Goal: Navigation & Orientation: Find specific page/section

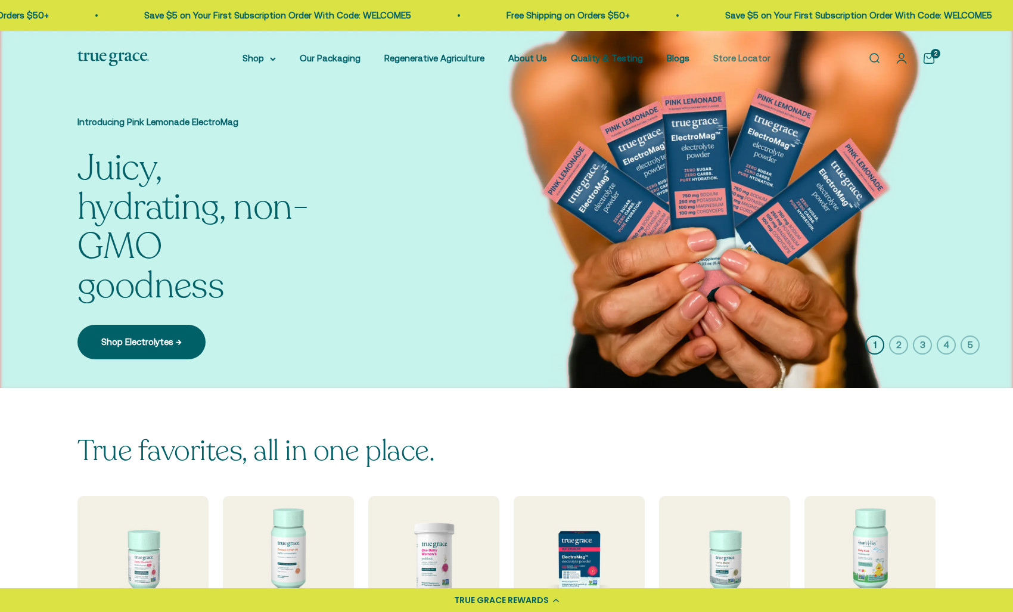
click at [735, 58] on link "Store Locator" at bounding box center [741, 58] width 57 height 10
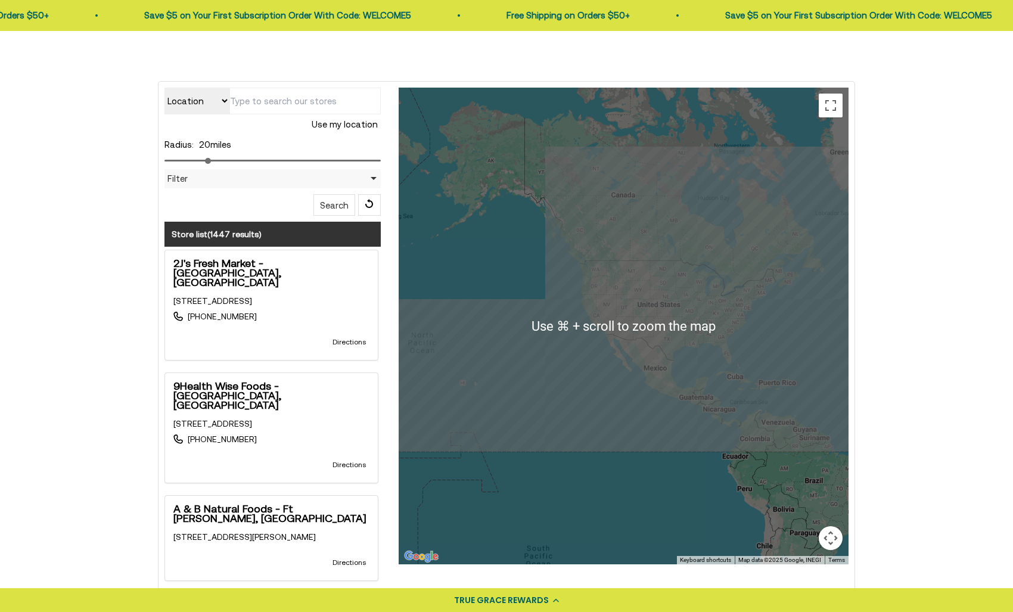
scroll to position [284, 0]
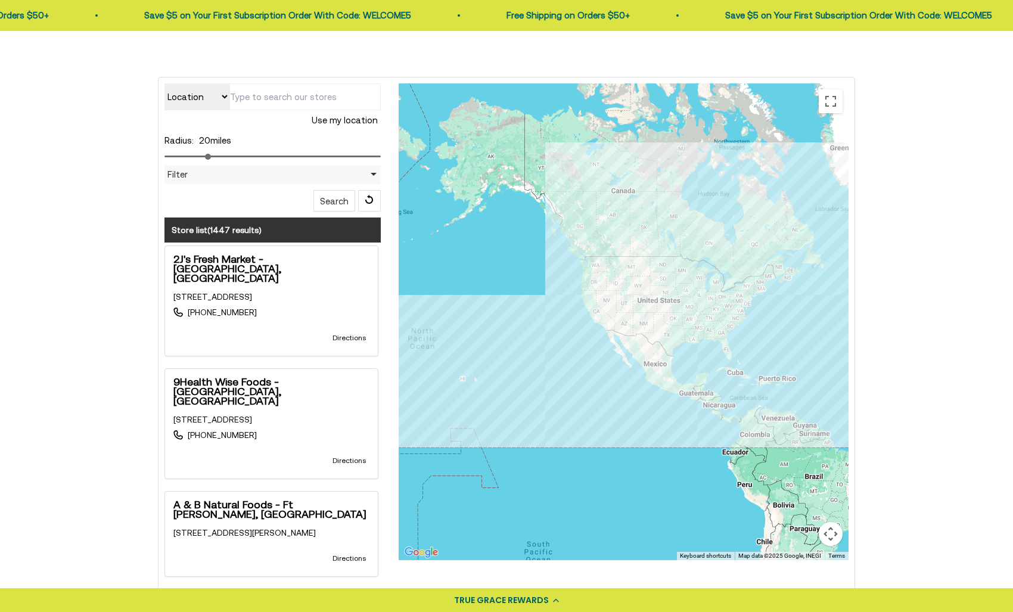
click at [829, 534] on button "Map camera controls" at bounding box center [831, 534] width 24 height 24
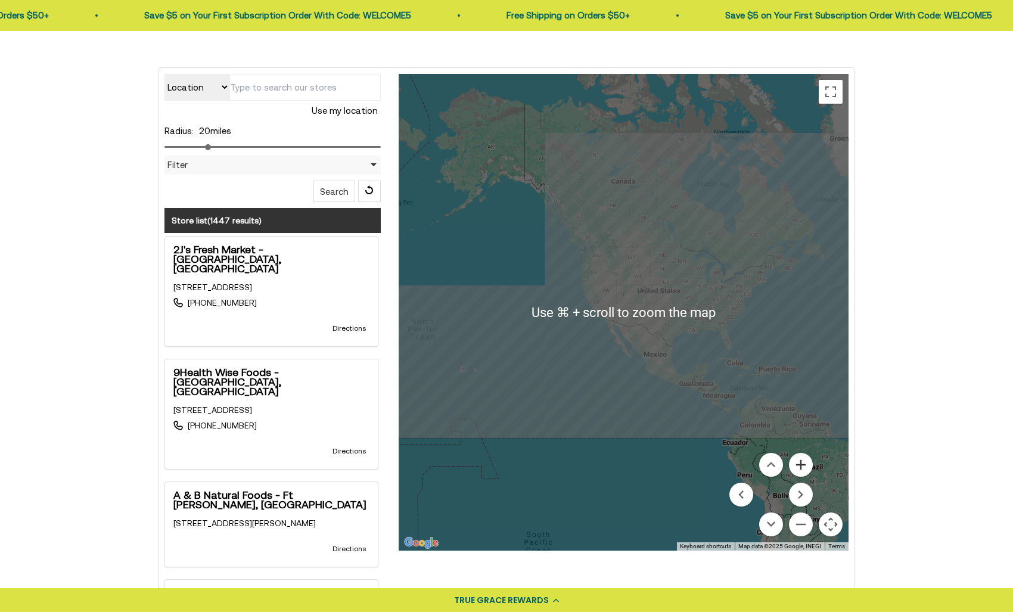
click at [806, 467] on button "Zoom in" at bounding box center [801, 465] width 24 height 24
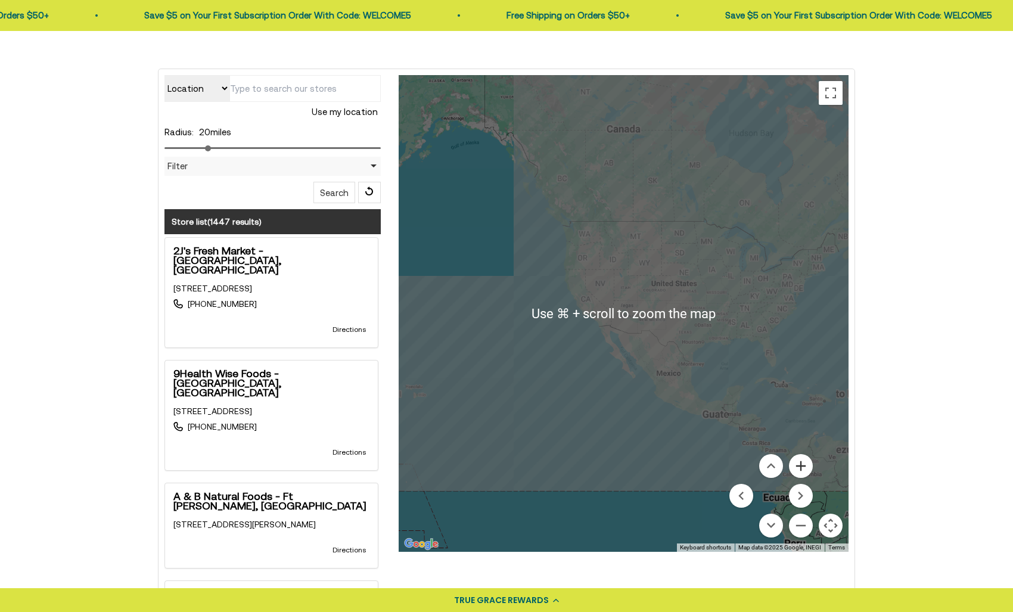
click at [806, 467] on button "Zoom in" at bounding box center [801, 466] width 24 height 24
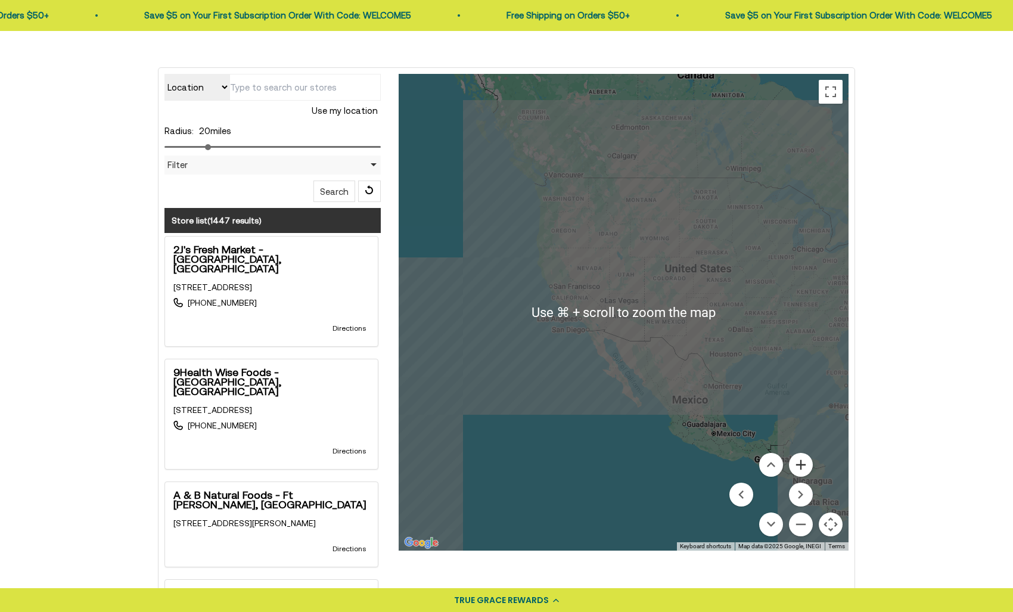
click at [806, 467] on button "Zoom in" at bounding box center [801, 465] width 24 height 24
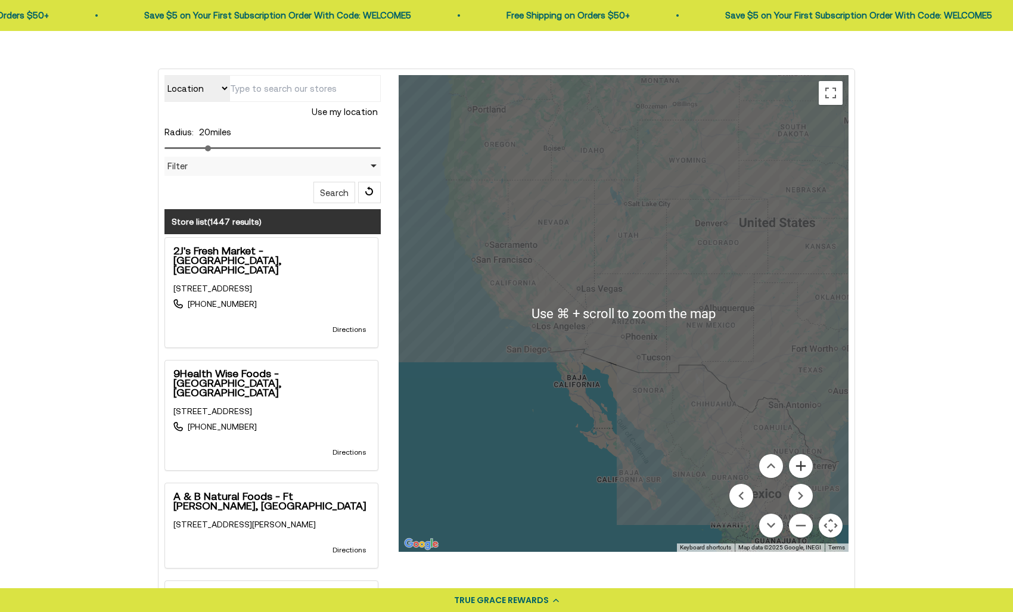
click at [806, 467] on button "Zoom in" at bounding box center [801, 466] width 24 height 24
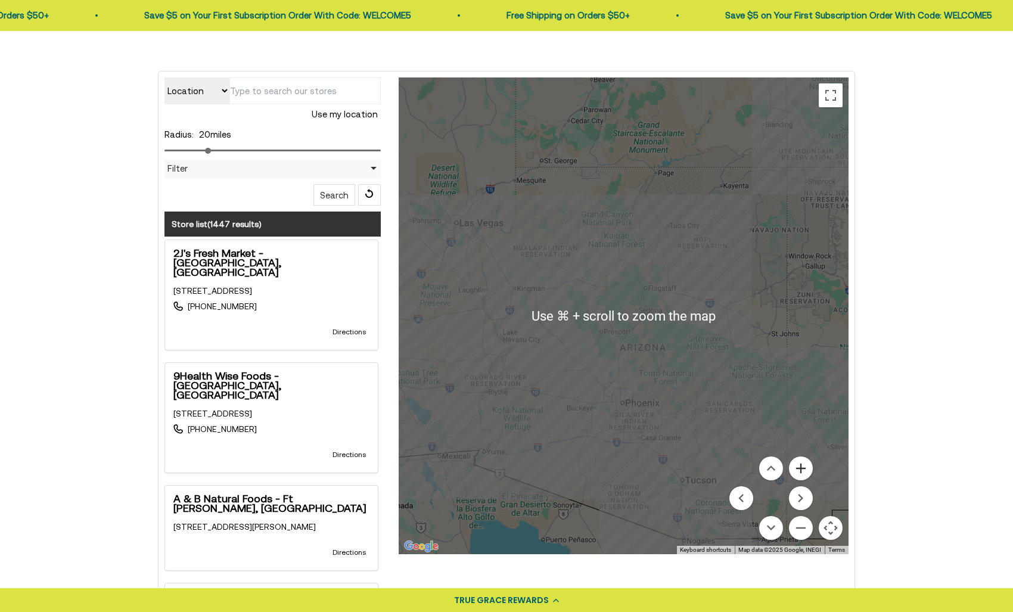
scroll to position [292, 0]
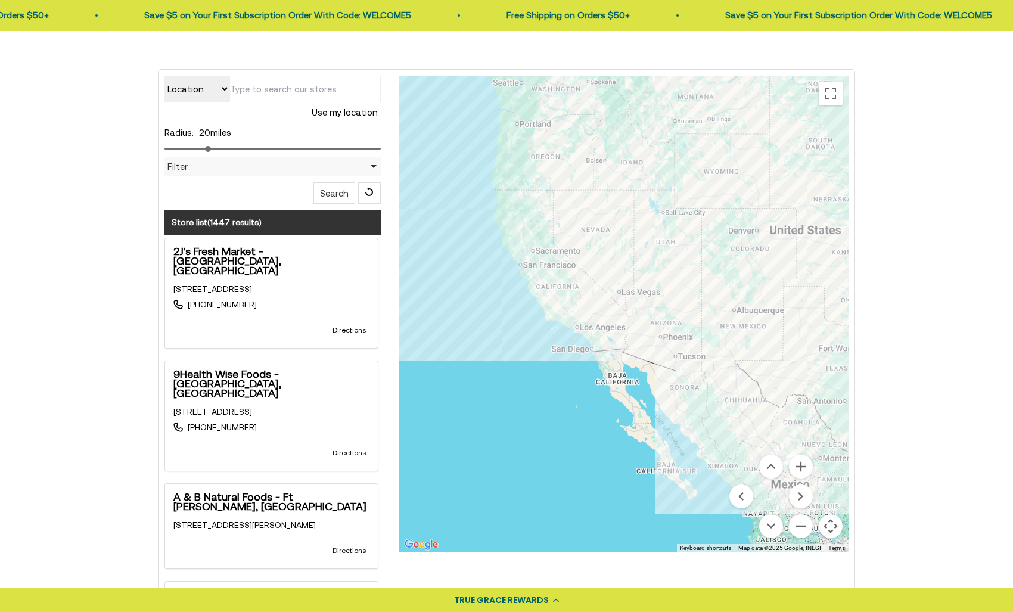
click at [890, 318] on div "Location Store name Use my location Radius: 20 miles Filter Filter by Country A…" at bounding box center [506, 334] width 858 height 571
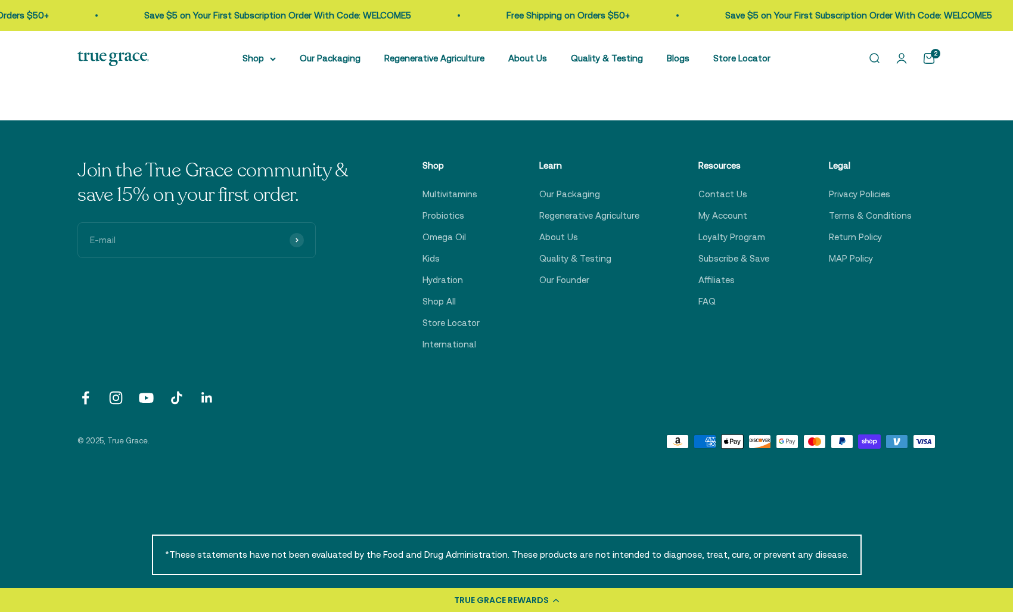
scroll to position [833, 0]
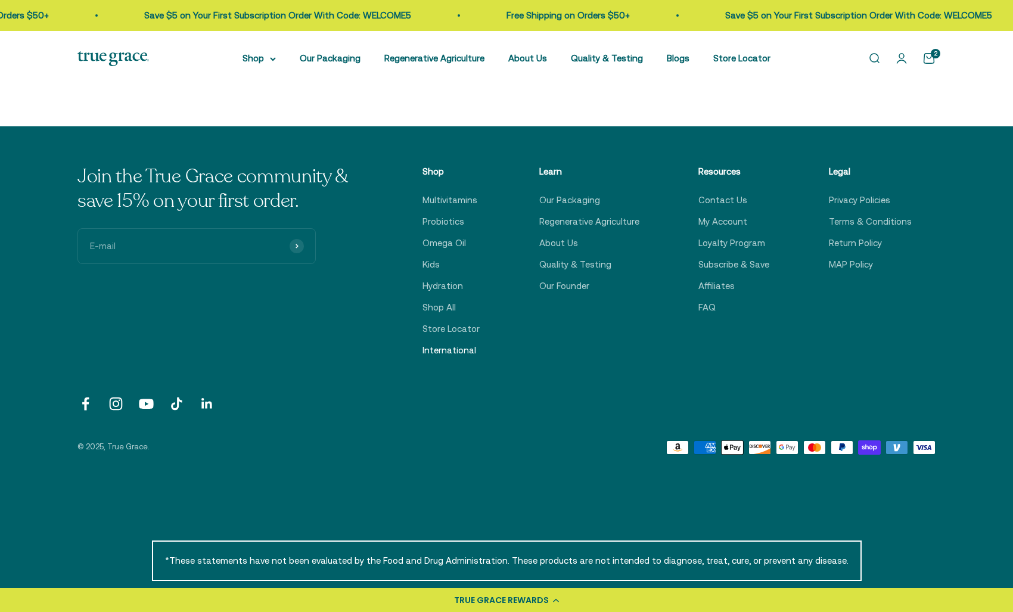
click at [453, 352] on link "International" at bounding box center [449, 350] width 54 height 14
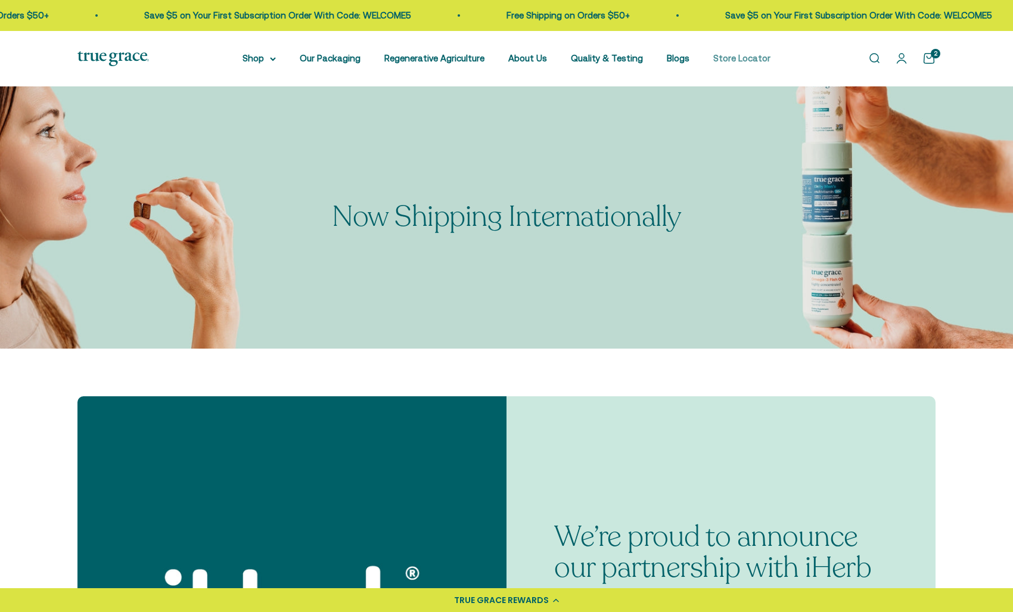
click at [746, 58] on link "Store Locator" at bounding box center [741, 58] width 57 height 10
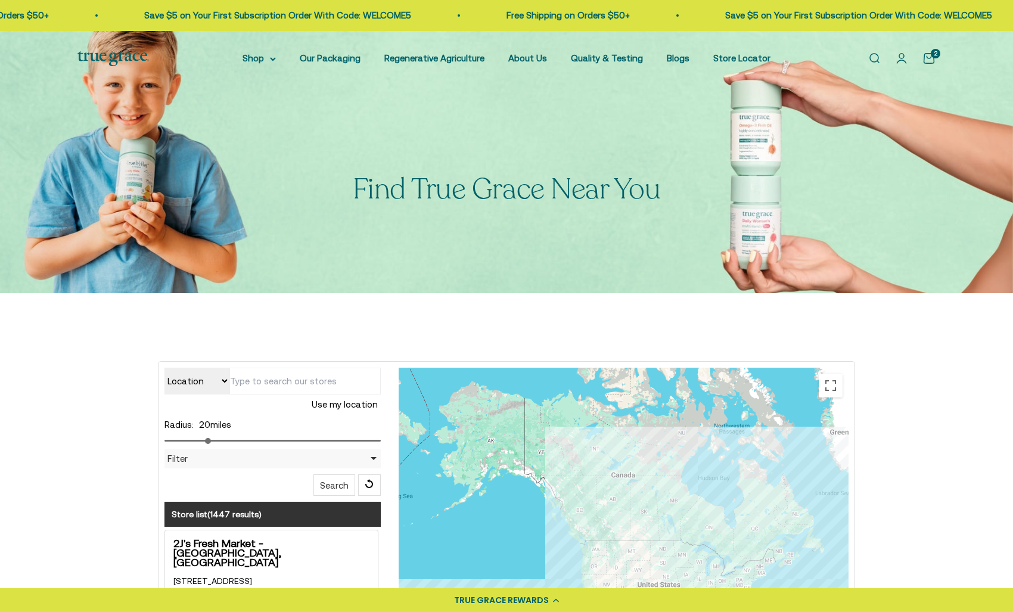
click at [374, 458] on div "Filter" at bounding box center [272, 458] width 216 height 19
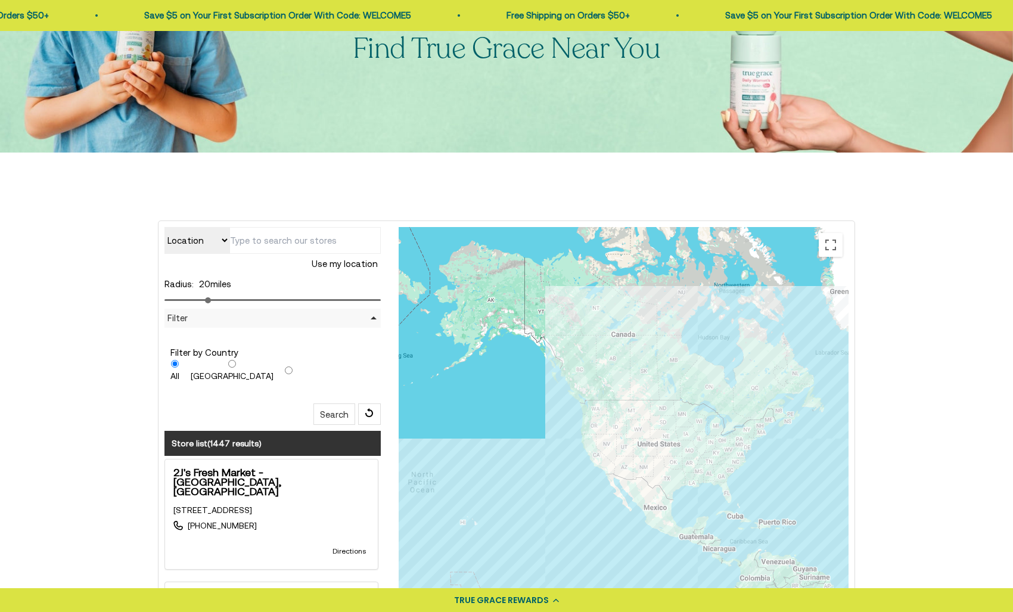
scroll to position [141, 0]
click at [285, 368] on input "radio" at bounding box center [289, 370] width 8 height 8
radio input "true"
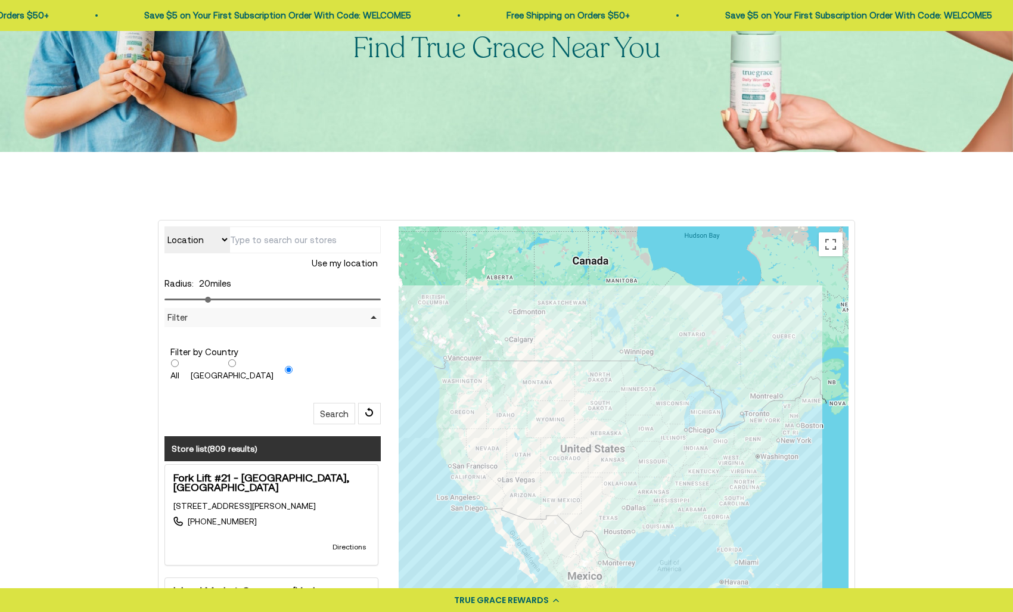
click at [933, 361] on div "Location Store name Use my location Radius: 20 miles Filter Filter by Country A…" at bounding box center [506, 489] width 858 height 578
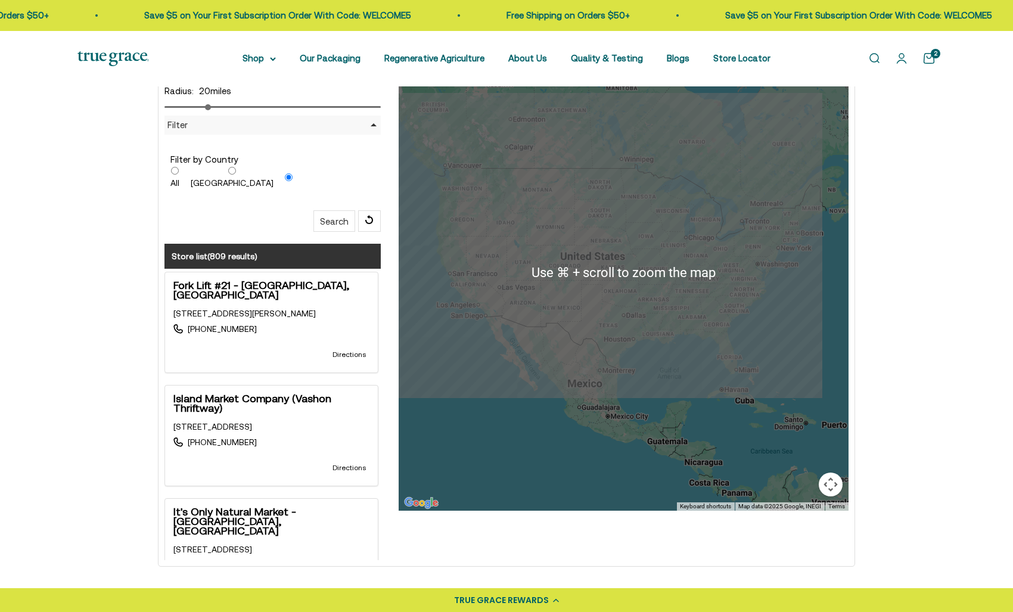
scroll to position [327, 0]
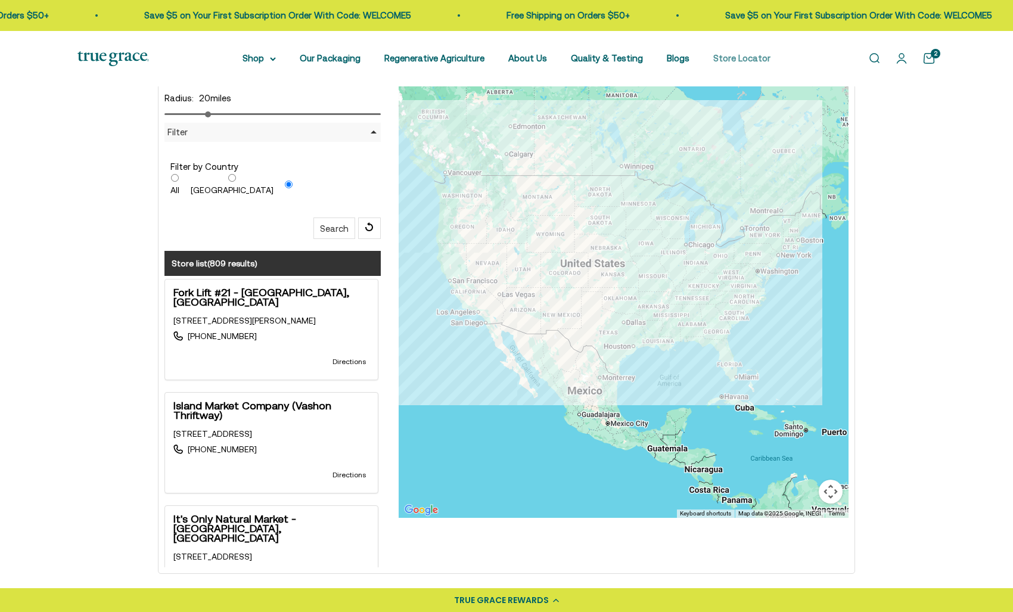
click at [732, 58] on link "Store Locator" at bounding box center [741, 58] width 57 height 10
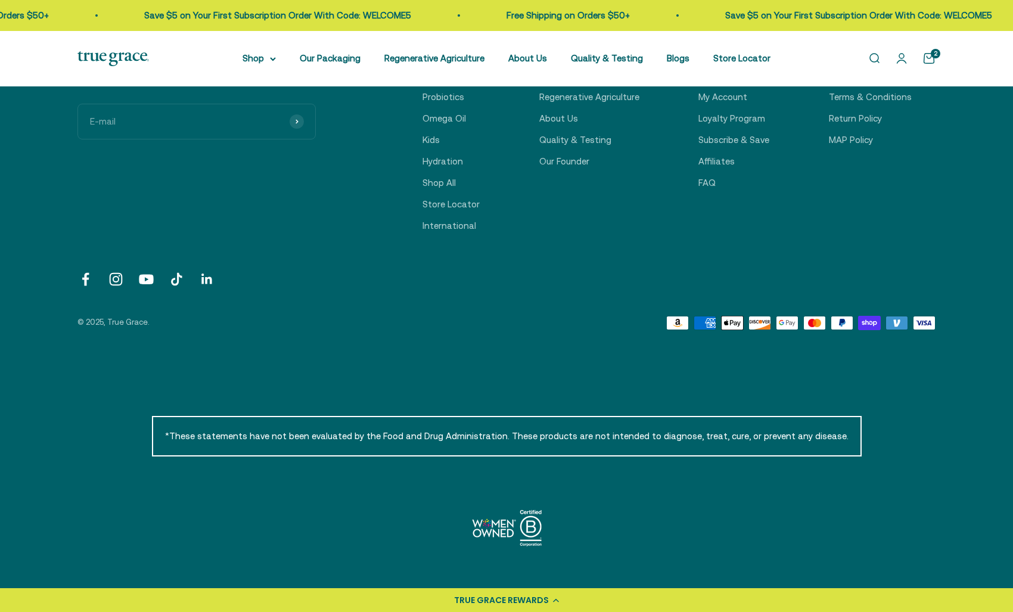
scroll to position [916, 0]
click at [455, 222] on link "International" at bounding box center [449, 224] width 54 height 14
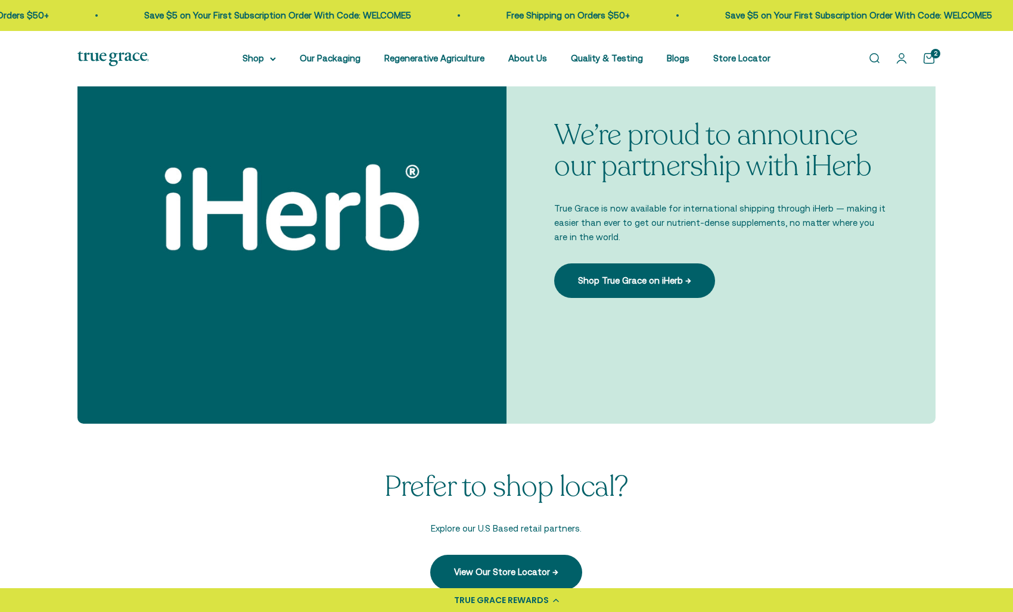
scroll to position [402, 0]
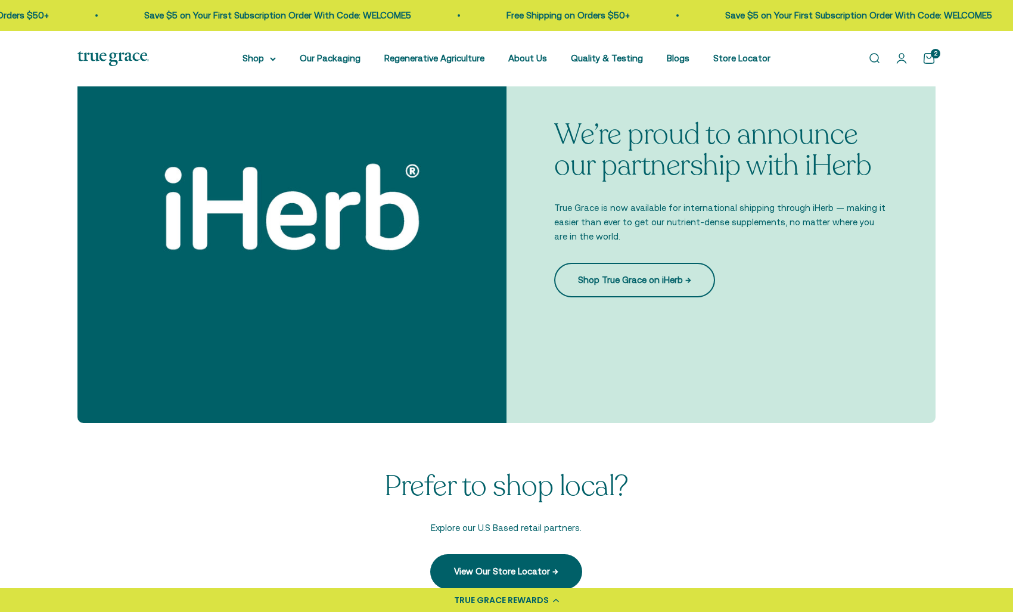
click at [650, 282] on link "Shop True Grace on iHerb →" at bounding box center [634, 280] width 161 height 35
